Goal: Task Accomplishment & Management: Use online tool/utility

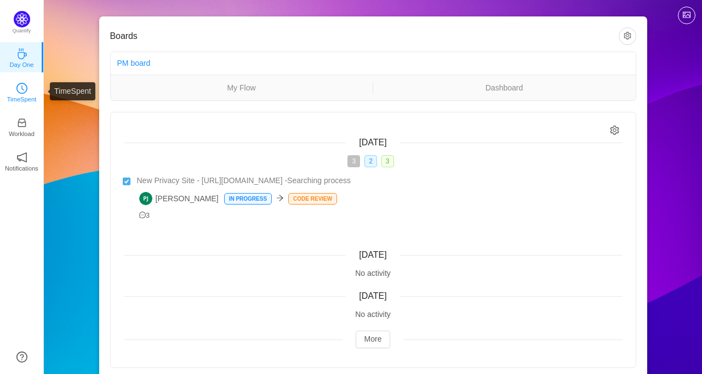
click at [24, 91] on icon "icon: clock-circle" at bounding box center [21, 88] width 11 height 11
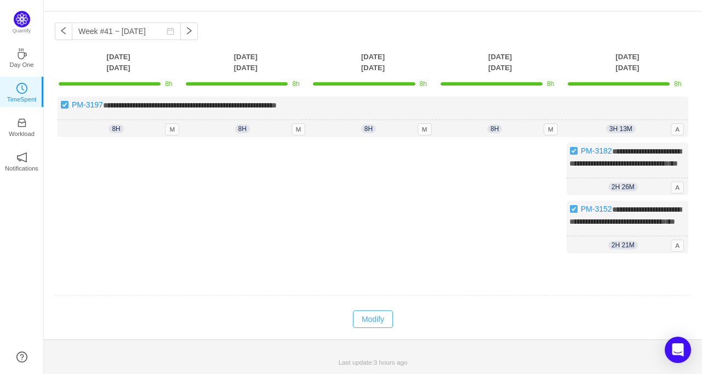
scroll to position [49, 0]
click at [371, 325] on button "Modify" at bounding box center [373, 319] width 40 height 18
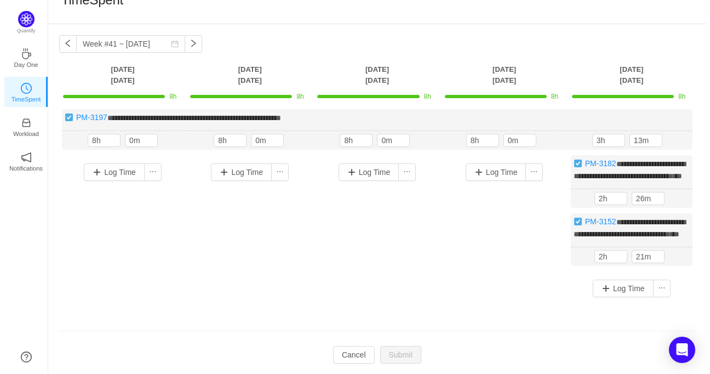
scroll to position [0, 0]
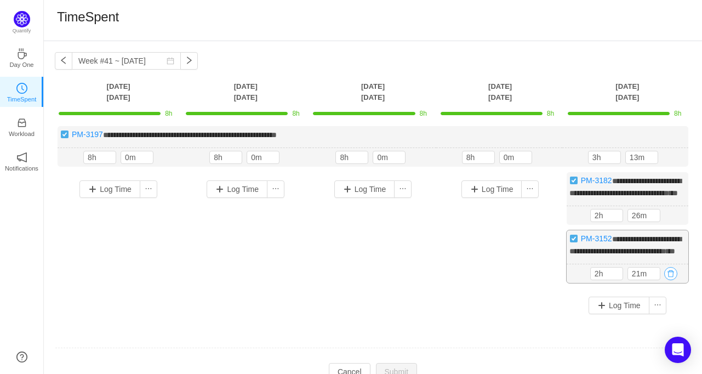
click at [669, 280] on button "button" at bounding box center [670, 273] width 13 height 13
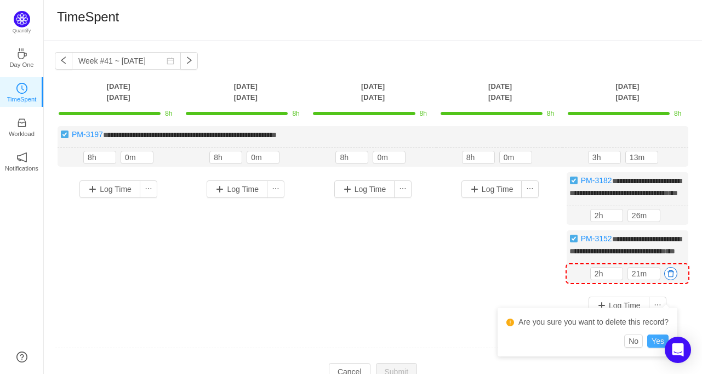
click at [658, 336] on button "Yes" at bounding box center [657, 340] width 21 height 13
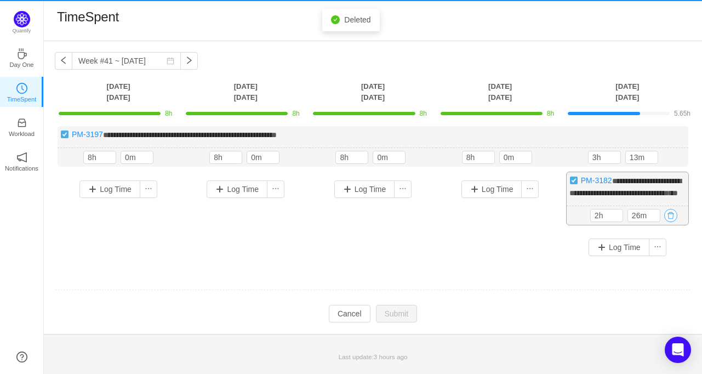
click at [671, 222] on button "button" at bounding box center [670, 215] width 13 height 13
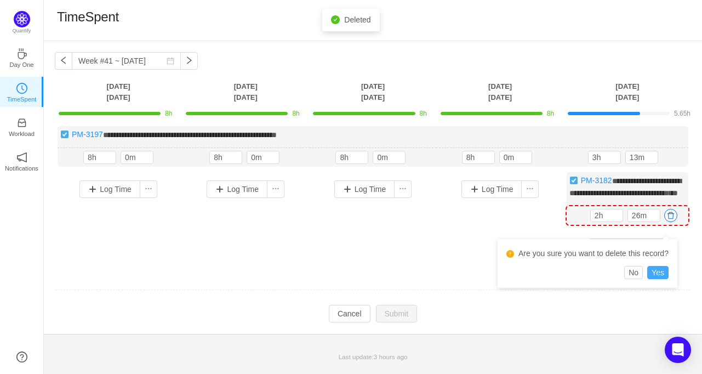
click at [658, 273] on button "Yes" at bounding box center [657, 272] width 21 height 13
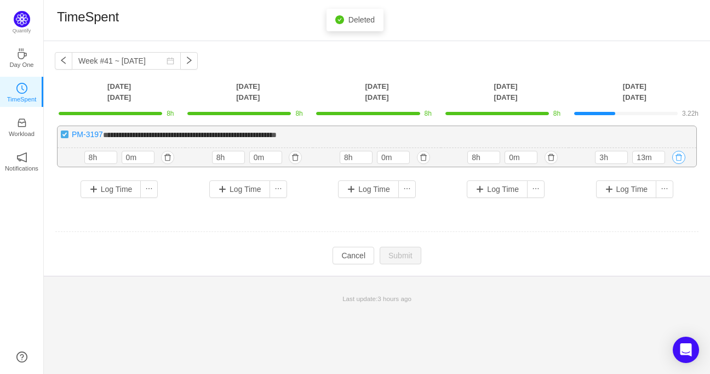
click at [679, 152] on button "button" at bounding box center [678, 157] width 13 height 13
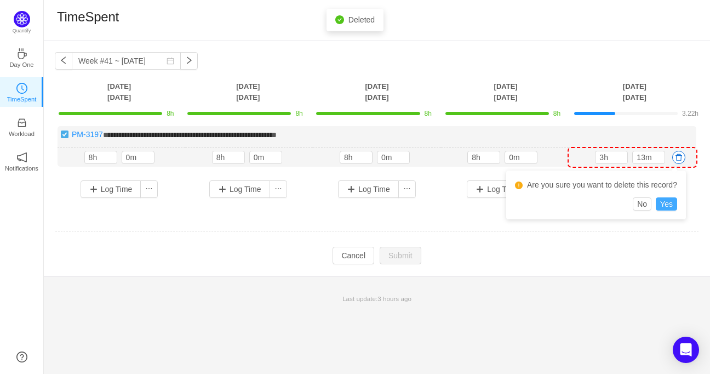
click at [666, 204] on button "Yes" at bounding box center [666, 203] width 21 height 13
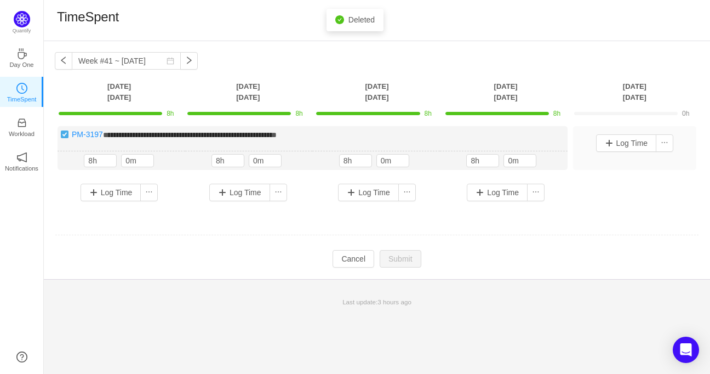
click at [614, 152] on div "Log Time" at bounding box center [635, 143] width 118 height 28
click at [610, 144] on button "Log Time" at bounding box center [626, 143] width 61 height 18
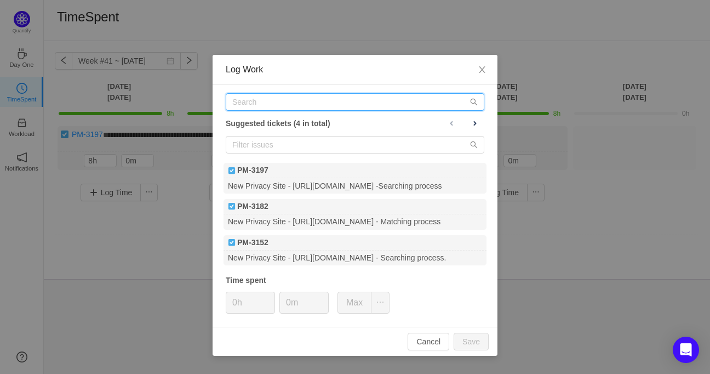
click at [255, 101] on input "text" at bounding box center [355, 102] width 259 height 18
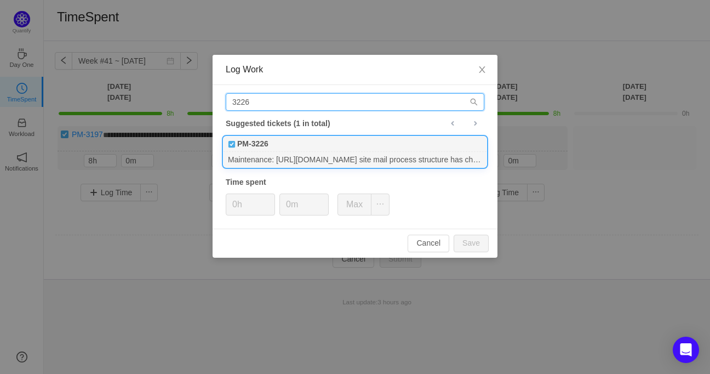
type input "3226"
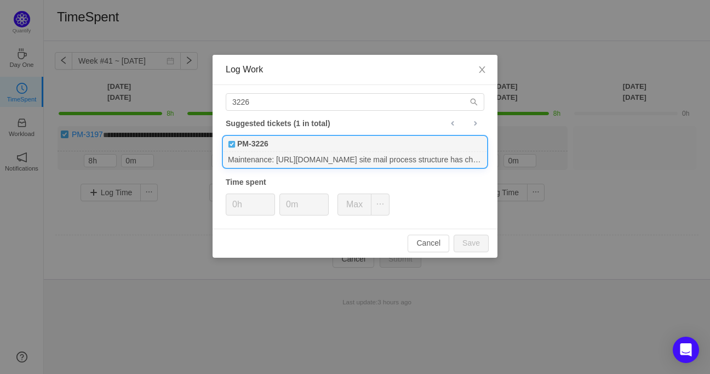
click at [273, 156] on div "Maintenance: [URL][DOMAIN_NAME] site mail process structure has changed. Invest…" at bounding box center [355, 159] width 263 height 15
click at [476, 247] on button "Save" at bounding box center [471, 244] width 35 height 18
type input "0h"
